Goal: Information Seeking & Learning: Learn about a topic

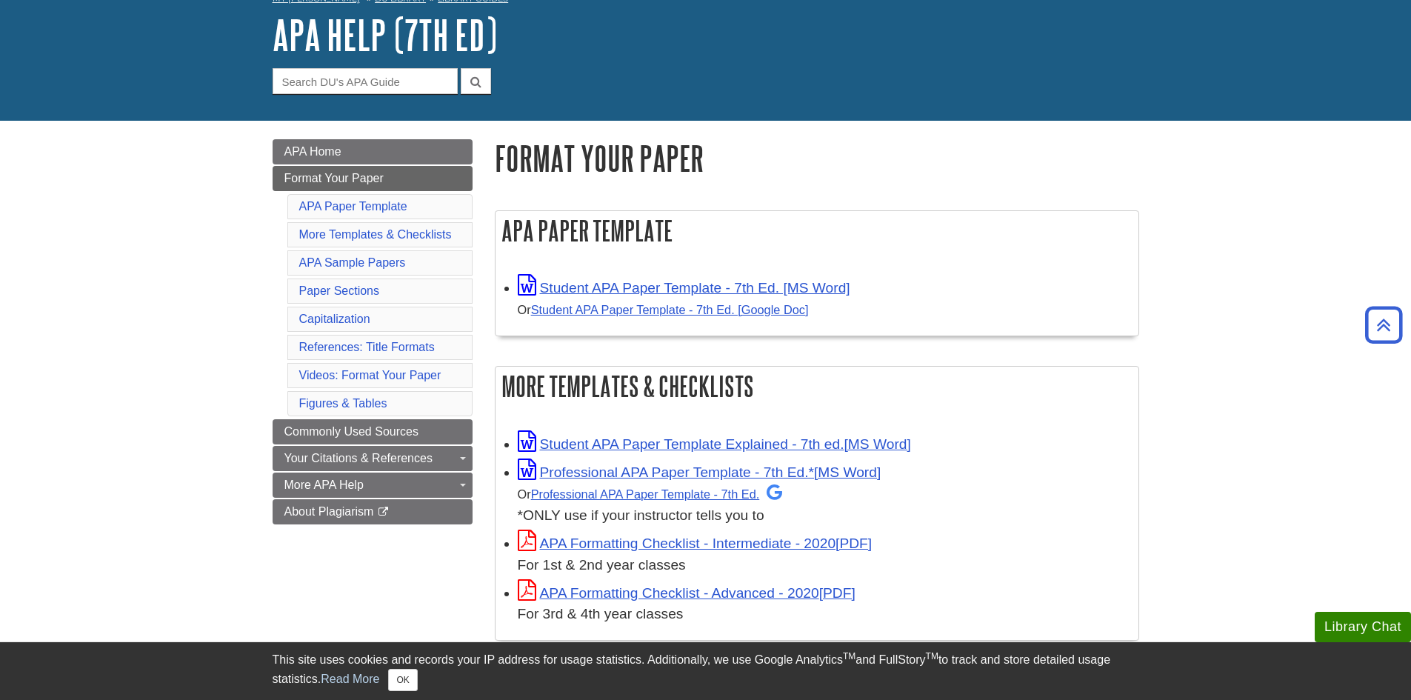
scroll to position [74, 0]
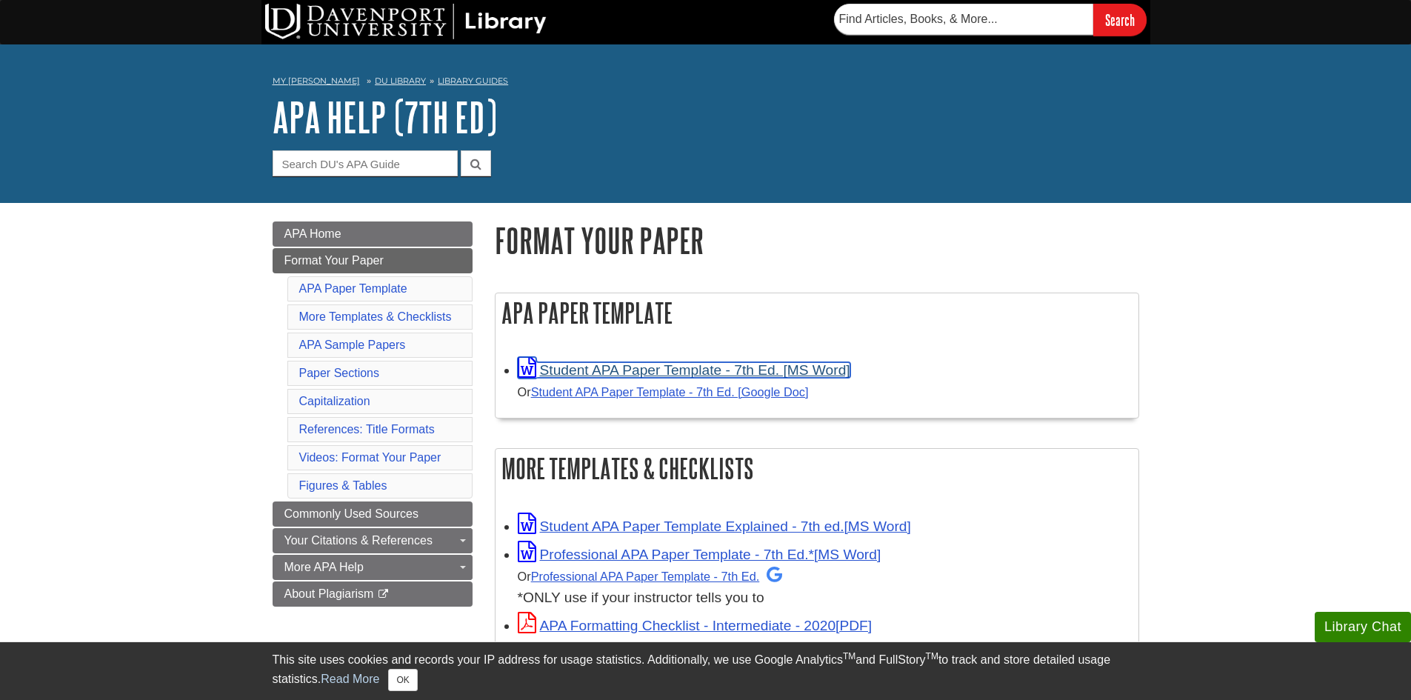
click at [743, 370] on link "Student APA Paper Template - 7th Ed. [MS Word]" at bounding box center [684, 370] width 333 height 16
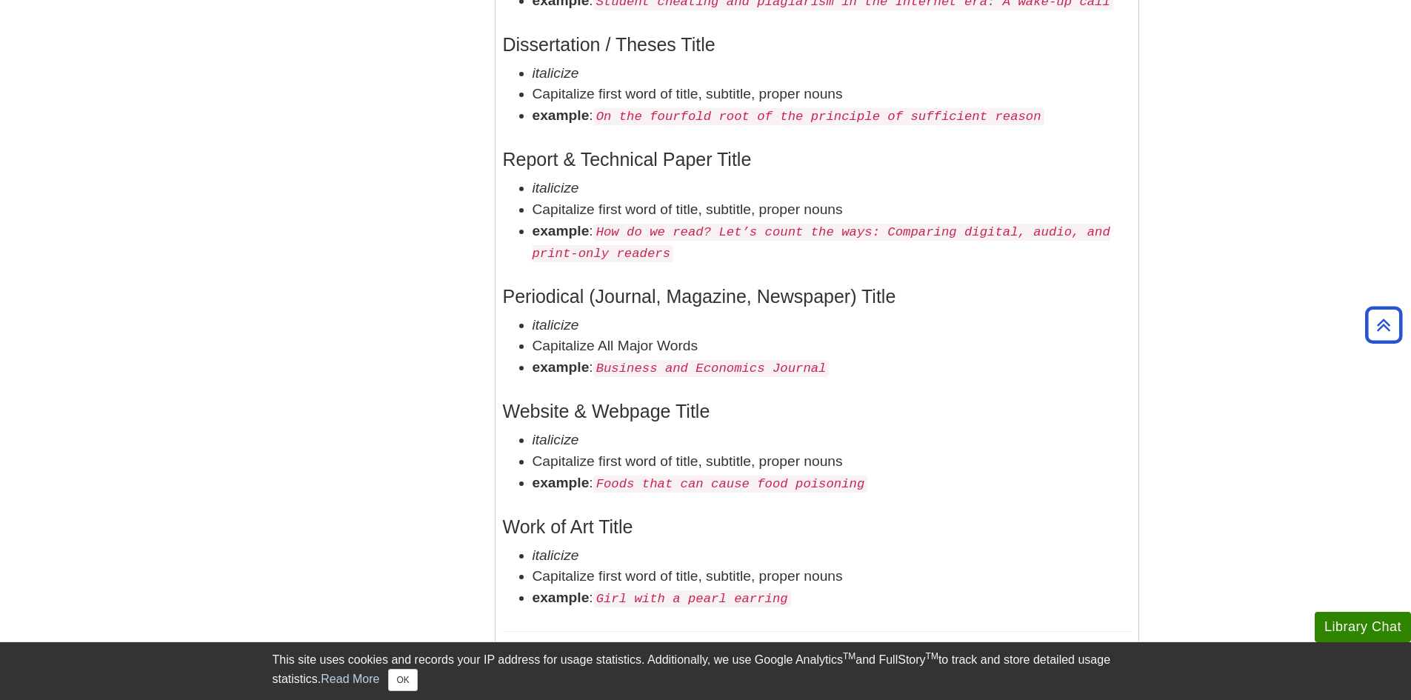
scroll to position [2370, 0]
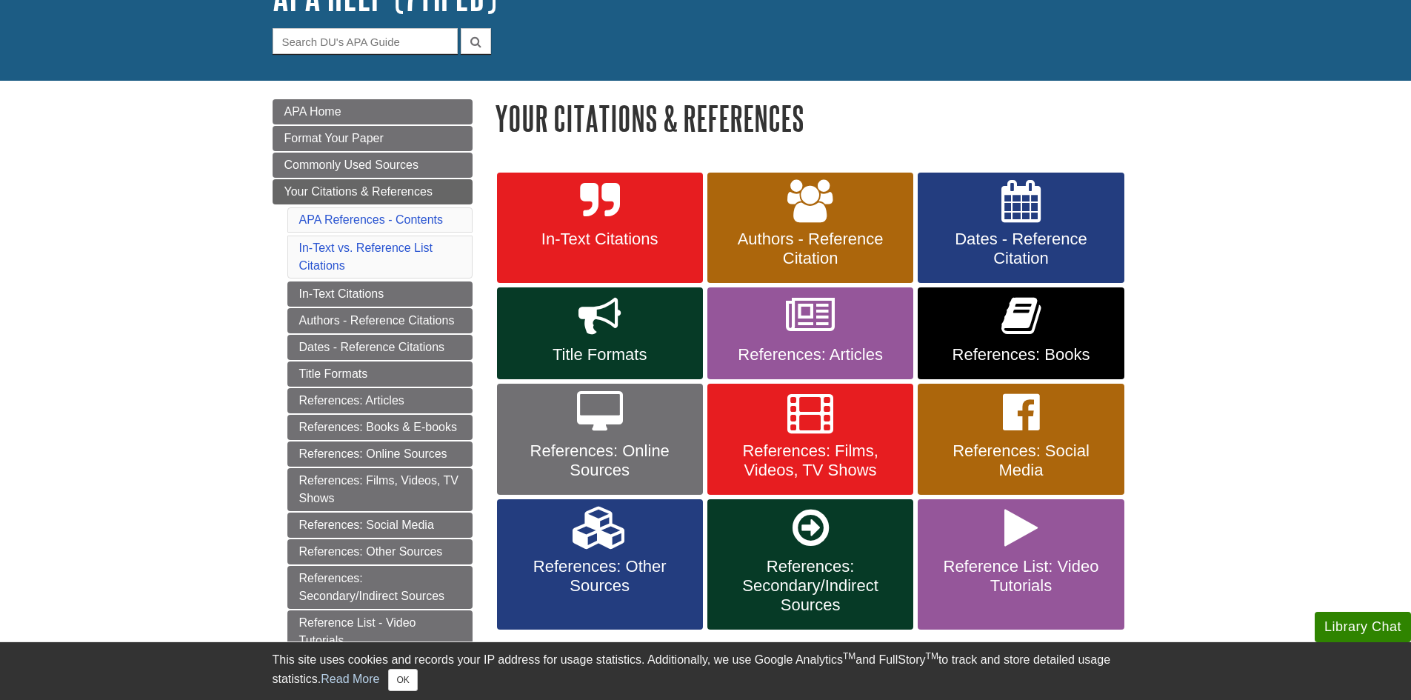
scroll to position [148, 0]
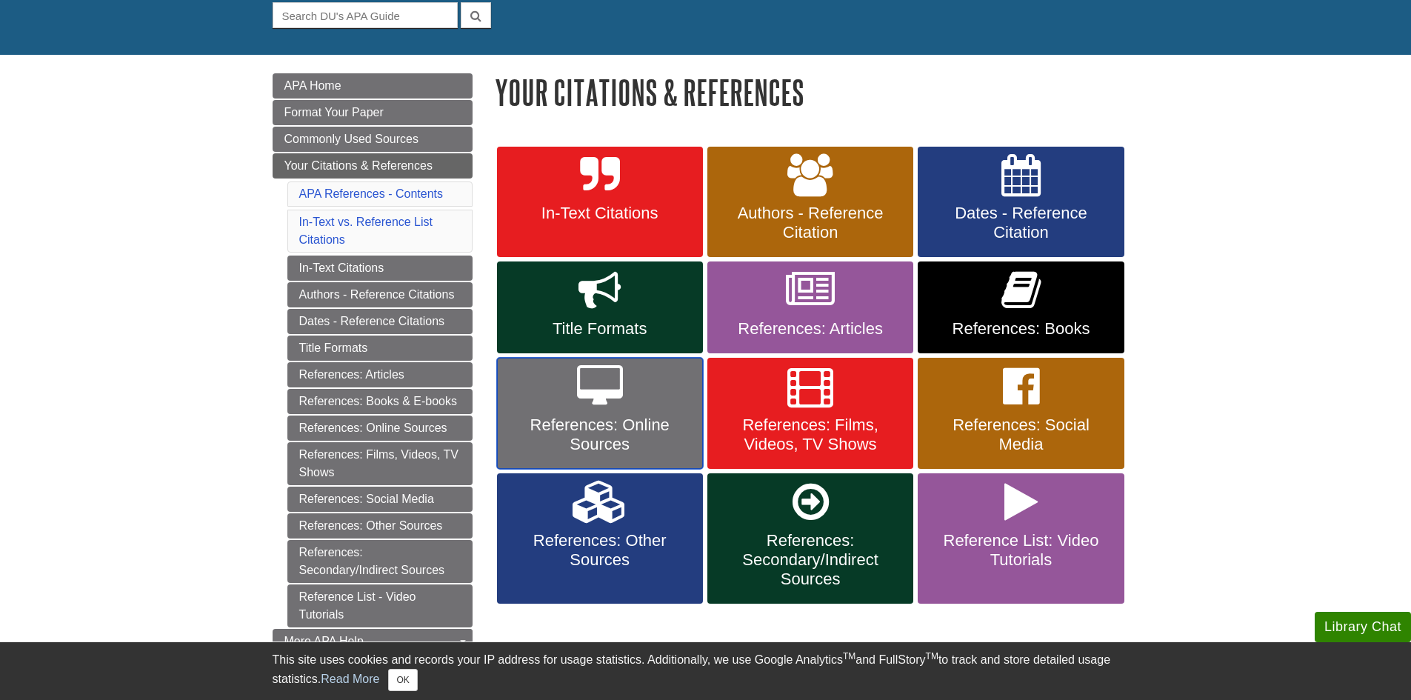
click at [655, 444] on span "References: Online Sources" at bounding box center [600, 434] width 184 height 39
